Goal: Task Accomplishment & Management: Complete application form

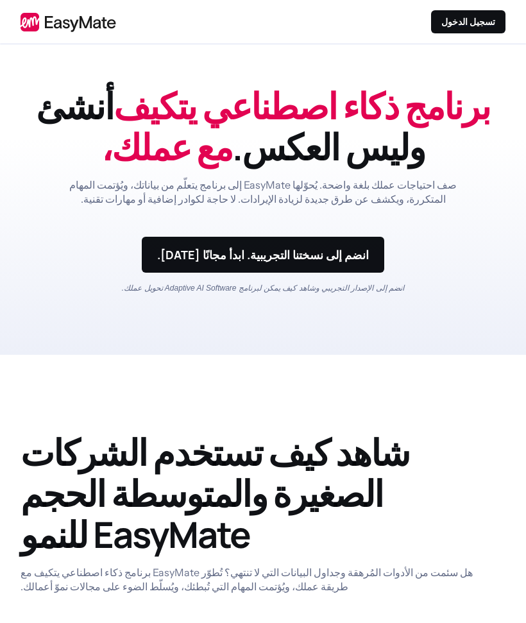
click at [370, 253] on link at bounding box center [263, 255] width 242 height 36
click at [489, 24] on font "تسجيل الدخول" at bounding box center [468, 22] width 54 height 12
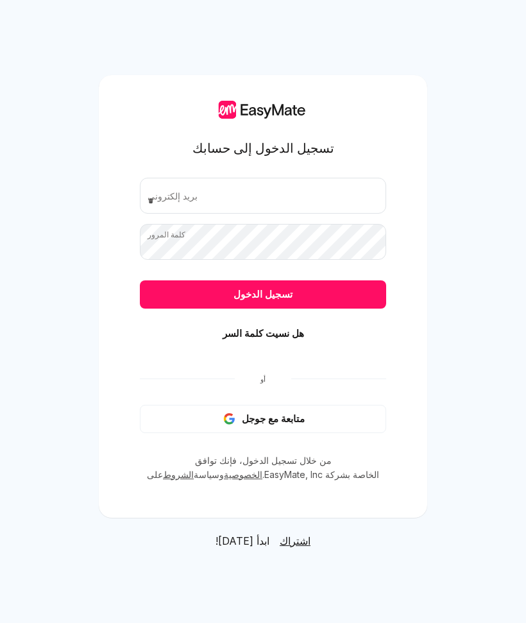
click at [337, 419] on button "متابعة مع جوجل" at bounding box center [263, 419] width 246 height 28
click at [348, 417] on button "متابعة مع جوجل" at bounding box center [263, 419] width 246 height 28
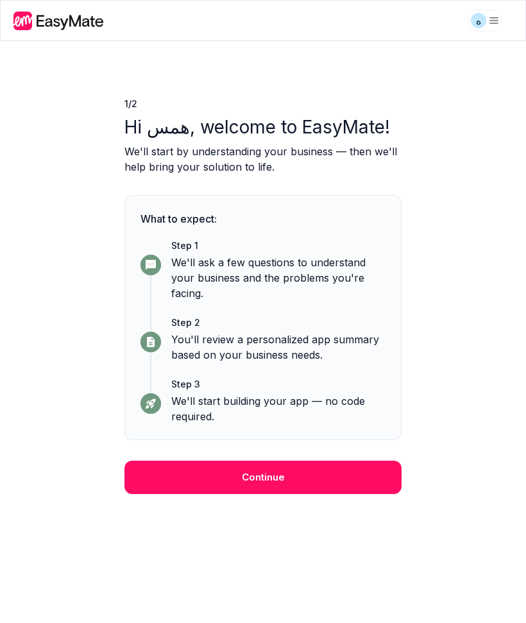
click at [339, 475] on button "Continue" at bounding box center [262, 476] width 277 height 33
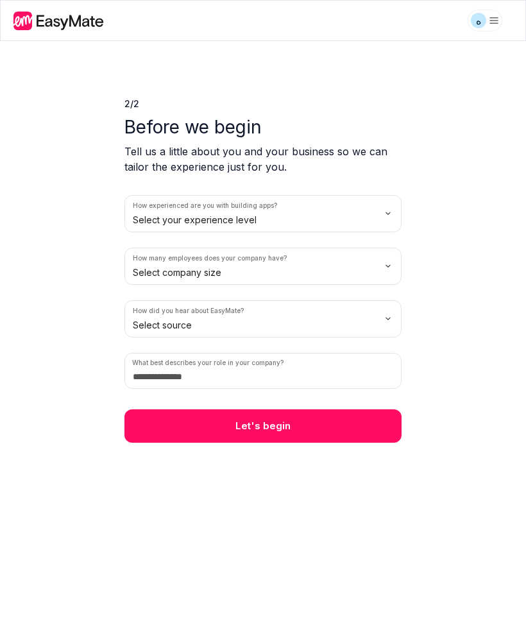
click at [358, 430] on button "Let's begin" at bounding box center [262, 425] width 277 height 33
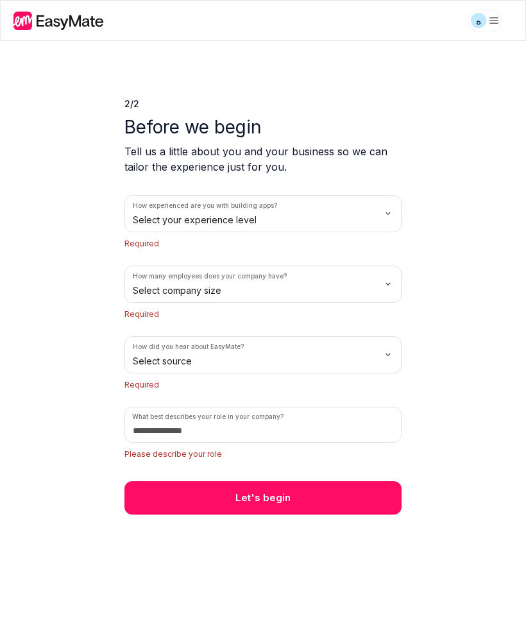
click at [389, 212] on html "ه 2 / 2 Before we begin Tell us a little about you and your business so we can …" at bounding box center [263, 311] width 526 height 623
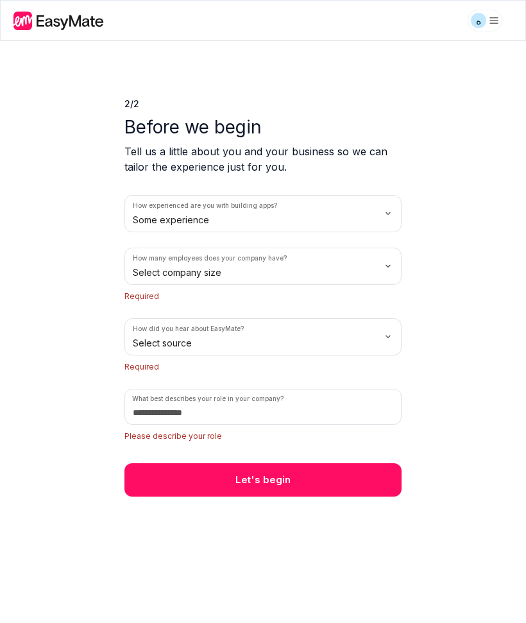
click at [475, 235] on div "2 / 2 Before we begin Tell us a little about you and your business so we can ta…" at bounding box center [263, 332] width 526 height 582
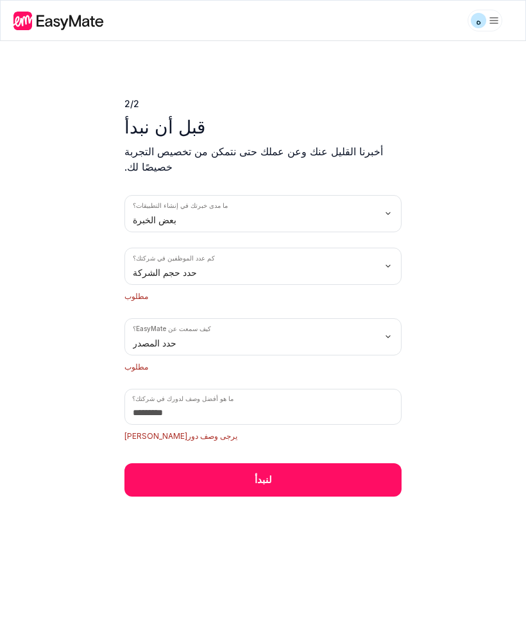
click at [385, 201] on html "ه 2 / 2 قبل أن نبدأ أخبرنا القليل عنك وعن عملك حتى نتمكن من تخصيص التجربة خصيصً…" at bounding box center [263, 311] width 526 height 623
click at [349, 299] on div "ما مدى خبرتك في إنشاء التطبيقات؟ Some experience كم عدد الموظفين في شركتك؟ حدد …" at bounding box center [262, 319] width 277 height 248
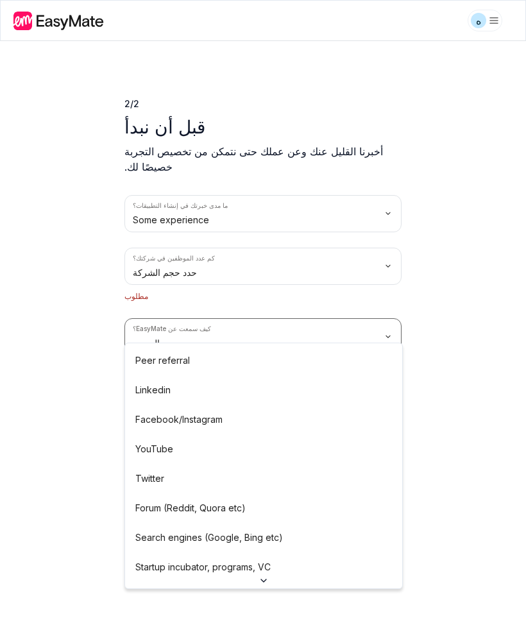
click at [389, 325] on html "ه 2 / 2 قبل أن نبدأ أخبرنا القليل عنك وعن عملك حتى نتمكن من تخصيص التجربة خصيصً…" at bounding box center [263, 311] width 526 height 623
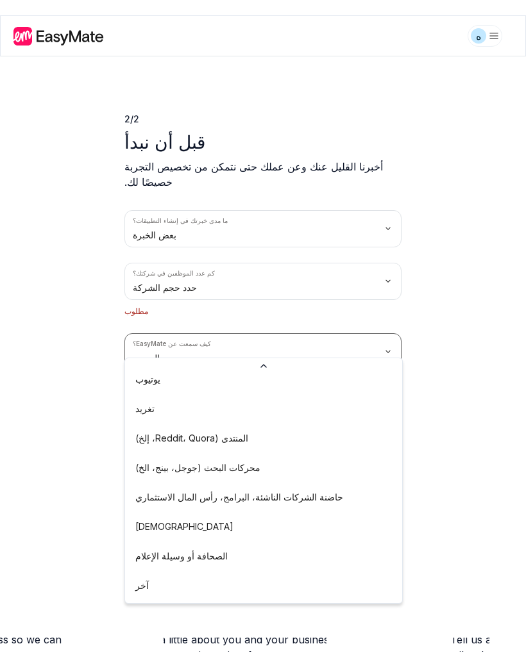
scroll to position [100, 0]
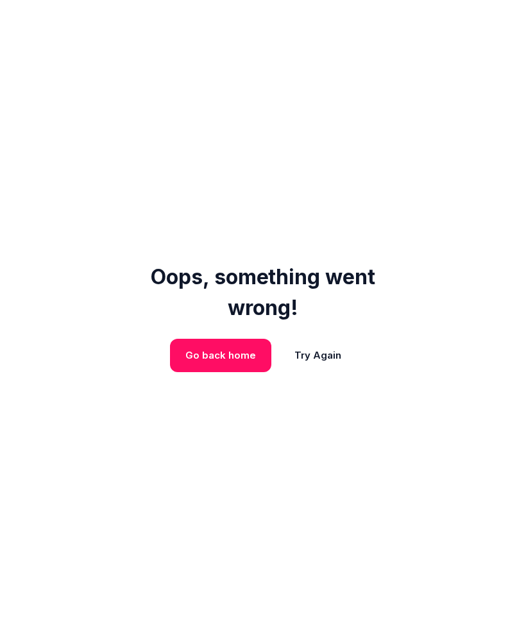
click at [246, 352] on link "Go back home" at bounding box center [220, 355] width 71 height 13
click at [235, 360] on link "Go back home" at bounding box center [220, 355] width 71 height 13
click at [228, 360] on link "Go back home" at bounding box center [220, 355] width 71 height 13
